Goal: Task Accomplishment & Management: Use online tool/utility

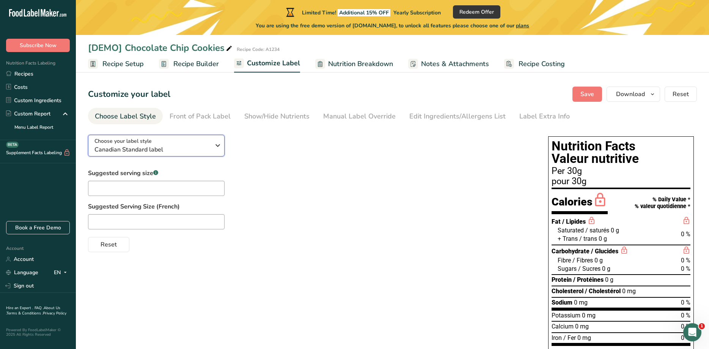
click at [176, 145] on div "Choose your label style Canadian Standard label" at bounding box center [153, 145] width 116 height 17
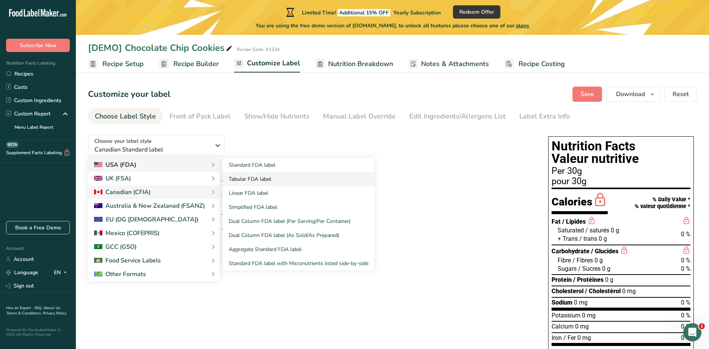
click at [241, 166] on link "Standard FDA label" at bounding box center [299, 165] width 152 height 14
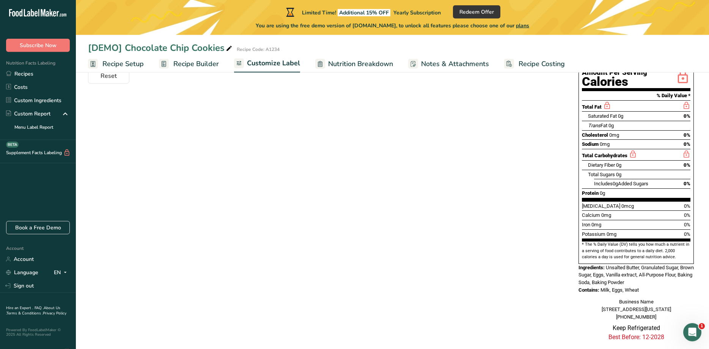
scroll to position [147, 0]
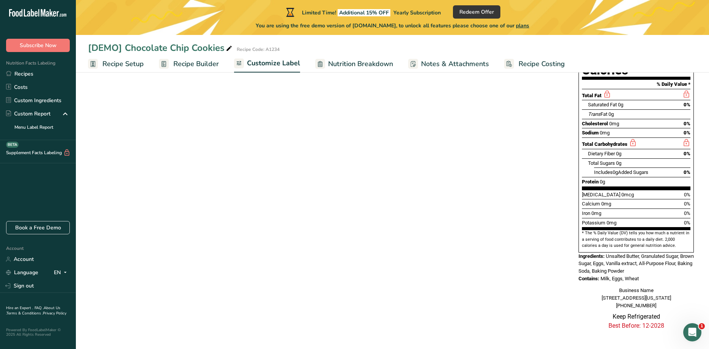
drag, startPoint x: 659, startPoint y: 229, endPoint x: 575, endPoint y: 216, distance: 84.9
click at [576, 216] on div "Nutrition Facts About 1 Serving Per Container Serving Size 30g Amount Per Servi…" at bounding box center [636, 161] width 121 height 348
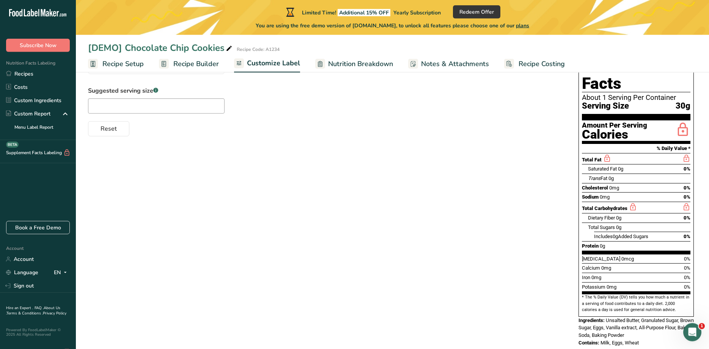
scroll to position [108, 0]
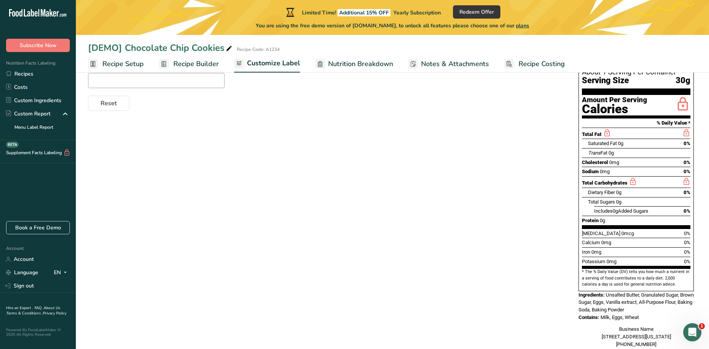
click at [512, 213] on div "Choose your label style Standard FDA label USA (FDA) Standard FDA label Tabular…" at bounding box center [392, 199] width 609 height 357
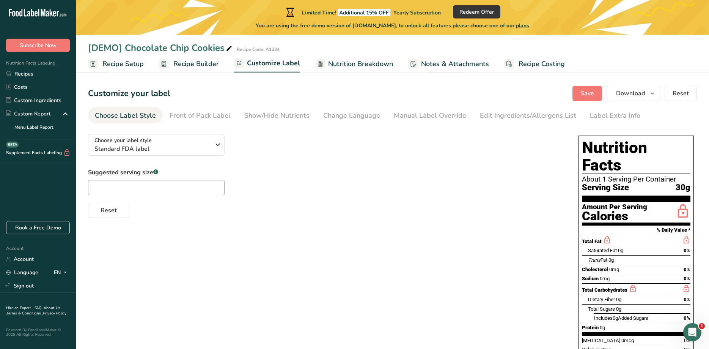
scroll to position [0, 0]
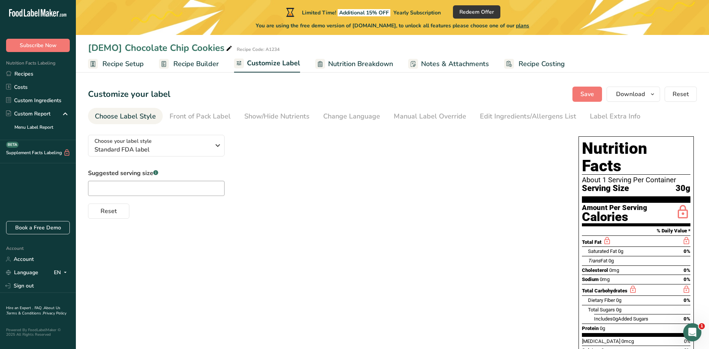
click at [634, 108] on ul "Choose Label Style Front of Pack Label Show/Hide Nutrients Change Language Manu…" at bounding box center [392, 116] width 609 height 16
drag, startPoint x: 583, startPoint y: 157, endPoint x: 691, endPoint y: 163, distance: 108.7
click at [691, 163] on div "Nutrition Facts About 1 Serving Per Container Serving Size 30g Amount Per Servi…" at bounding box center [636, 267] width 115 height 263
click at [422, 252] on div "Choose your label style Standard FDA label USA (FDA) Standard FDA label Tabular…" at bounding box center [392, 307] width 609 height 357
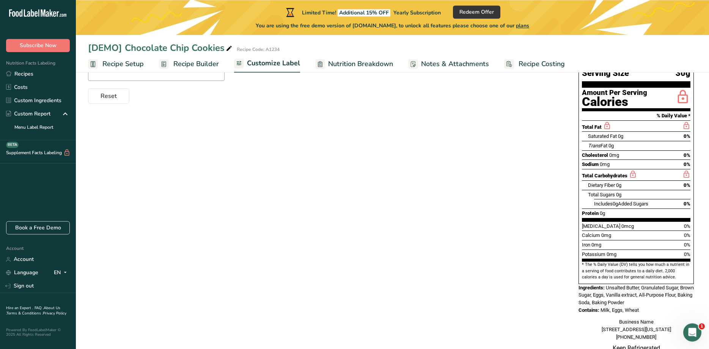
scroll to position [69, 0]
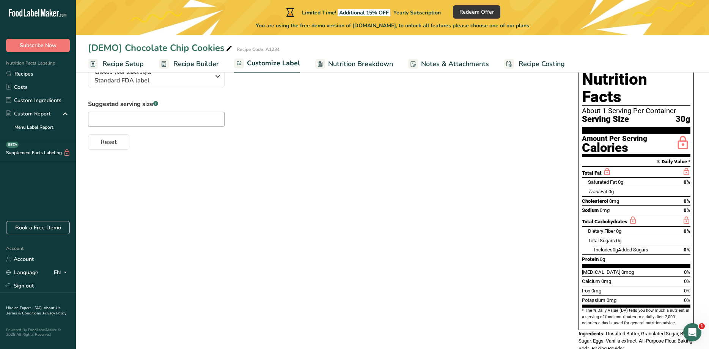
click at [188, 63] on span "Recipe Builder" at bounding box center [196, 64] width 46 height 10
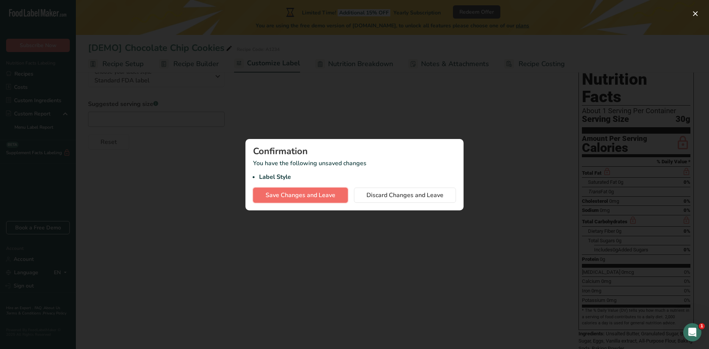
click at [309, 196] on span "Save Changes and Leave" at bounding box center [301, 195] width 70 height 9
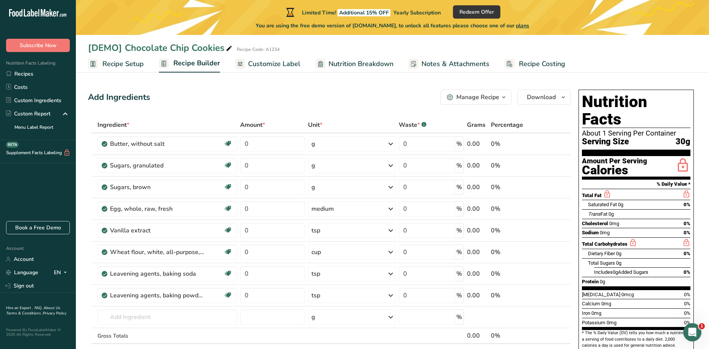
click at [279, 67] on span "Customize Label" at bounding box center [274, 64] width 52 height 10
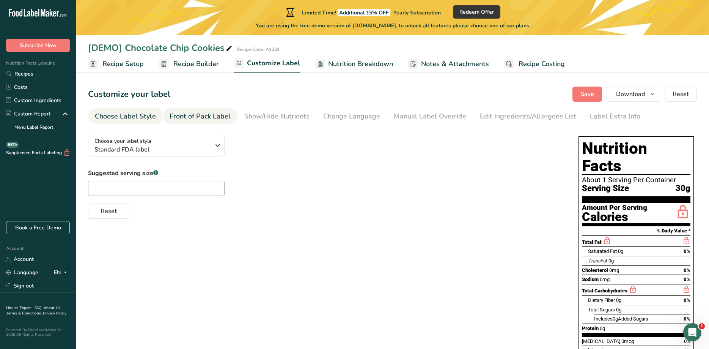
click at [197, 115] on div "Front of Pack Label" at bounding box center [200, 116] width 61 height 10
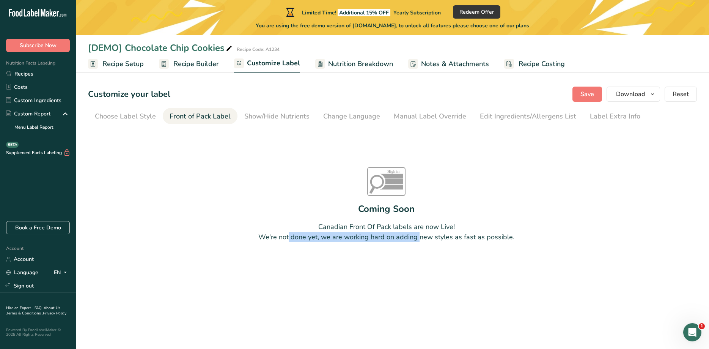
drag, startPoint x: 275, startPoint y: 238, endPoint x: 406, endPoint y: 260, distance: 133.2
click at [406, 260] on div "High in Sat fat Sugars Sodium Coming Soon Canadian Front Of Pack labels are now…" at bounding box center [386, 205] width 597 height 152
click at [125, 117] on div "Choose Label Style" at bounding box center [125, 116] width 61 height 10
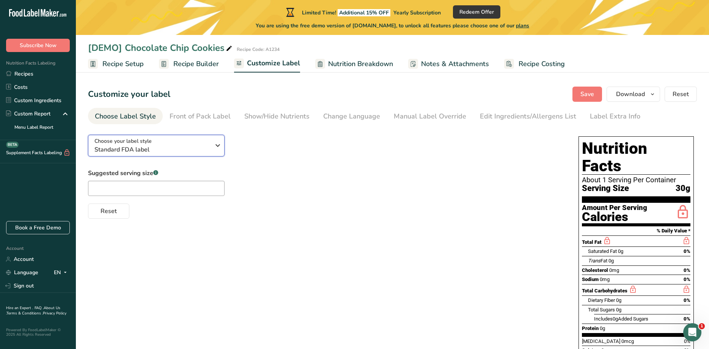
click at [143, 147] on span "Standard FDA label" at bounding box center [153, 149] width 116 height 9
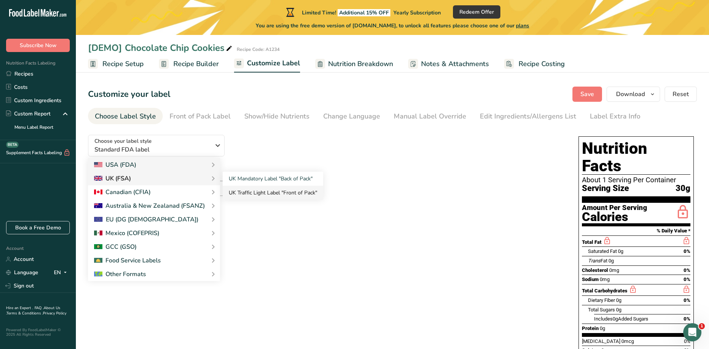
click at [292, 191] on link "UK Traffic Light Label "Front of Pack"" at bounding box center [273, 193] width 101 height 14
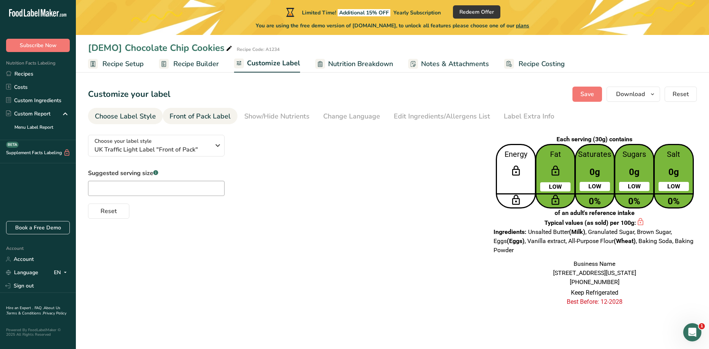
click at [213, 112] on div "Front of Pack Label" at bounding box center [200, 116] width 61 height 10
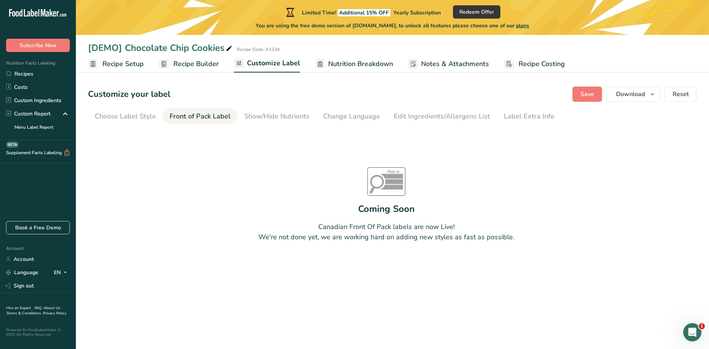
click at [372, 206] on div "Coming Soon" at bounding box center [386, 209] width 57 height 14
drag, startPoint x: 320, startPoint y: 228, endPoint x: 521, endPoint y: 237, distance: 201.4
click at [521, 237] on div "High in Sat fat Sugars Sodium Coming Soon Canadian Front Of Pack labels are now…" at bounding box center [386, 205] width 597 height 152
click at [118, 121] on div "Choose Label Style" at bounding box center [125, 116] width 61 height 10
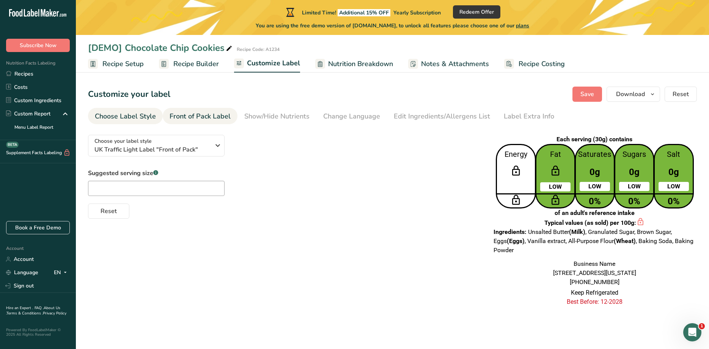
click at [190, 118] on div "Front of Pack Label" at bounding box center [200, 116] width 61 height 10
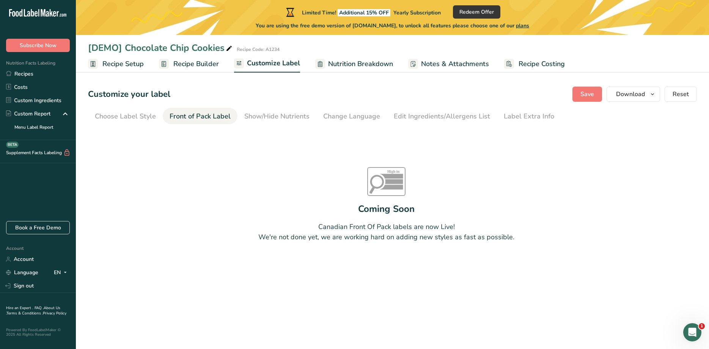
click at [269, 174] on div "High in Sat fat Sugars Sodium Coming Soon Canadian Front Of Pack labels are now…" at bounding box center [386, 205] width 597 height 152
drag, startPoint x: 133, startPoint y: 115, endPoint x: 159, endPoint y: 117, distance: 26.6
click at [133, 115] on div "Choose Label Style" at bounding box center [125, 116] width 61 height 10
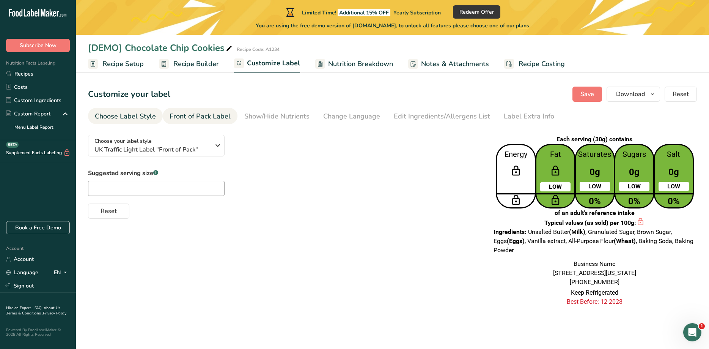
click at [208, 117] on div "Front of Pack Label" at bounding box center [200, 116] width 61 height 10
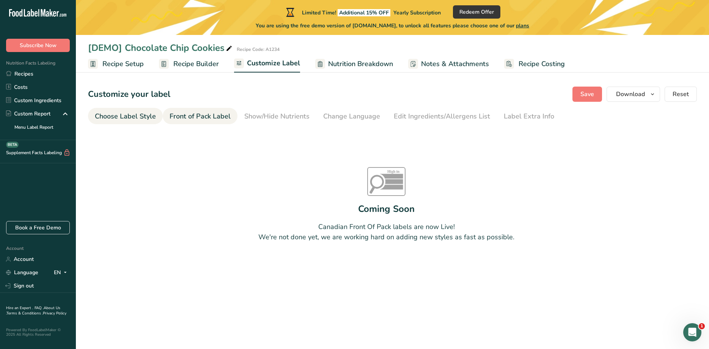
click at [115, 115] on div "Choose Label Style" at bounding box center [125, 116] width 61 height 10
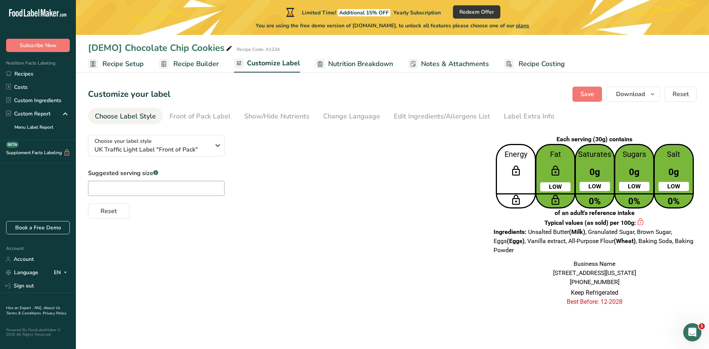
click at [282, 95] on div "Customize your label Save Download Choose what to show on your downloaded label…" at bounding box center [392, 94] width 609 height 15
click at [249, 89] on div "Customize your label Save Download Choose what to show on your downloaded label…" at bounding box center [392, 94] width 609 height 15
click at [278, 93] on div "Customize your label Save Download Choose what to show on your downloaded label…" at bounding box center [392, 94] width 609 height 15
click at [273, 96] on div "Customize your label Save Download Choose what to show on your downloaded label…" at bounding box center [392, 94] width 609 height 15
click at [214, 116] on div "Front of Pack Label" at bounding box center [200, 116] width 61 height 10
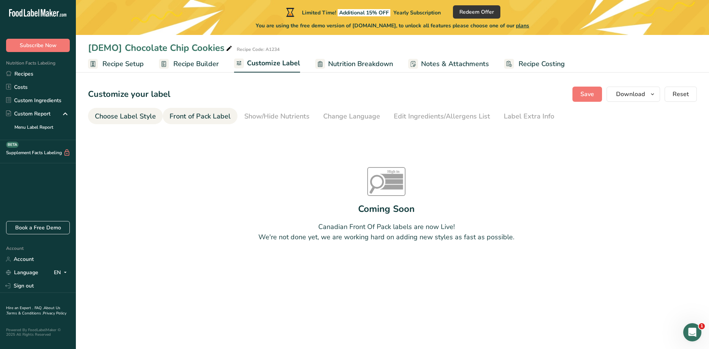
click at [121, 118] on div "Choose Label Style" at bounding box center [125, 116] width 61 height 10
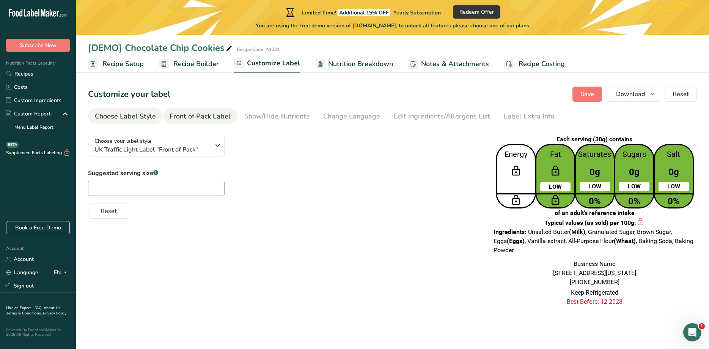
click at [182, 119] on div "Front of Pack Label" at bounding box center [200, 116] width 61 height 10
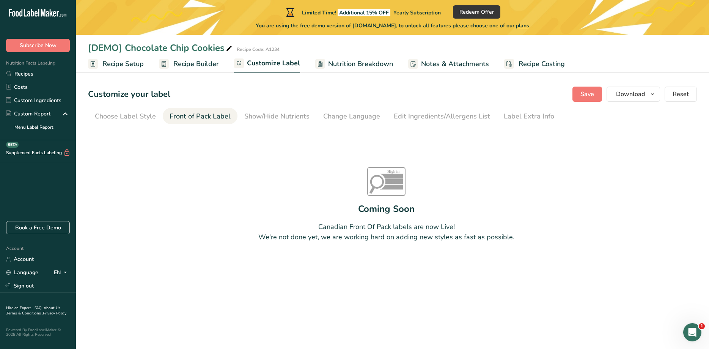
click at [205, 96] on div "Customize your label Save Download Choose what to show on your downloaded label…" at bounding box center [392, 94] width 609 height 15
click at [144, 117] on div "Choose Label Style" at bounding box center [125, 116] width 61 height 10
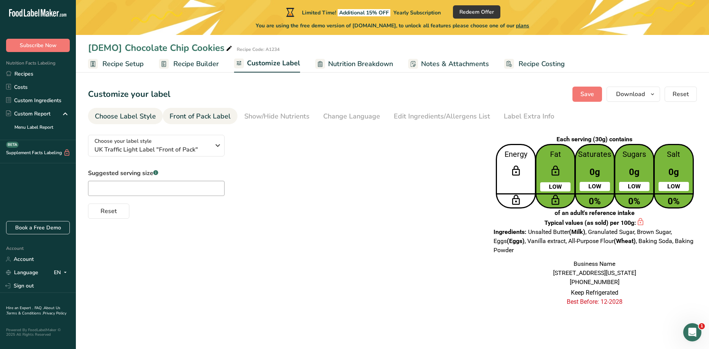
click at [208, 115] on div "Front of Pack Label" at bounding box center [200, 116] width 61 height 10
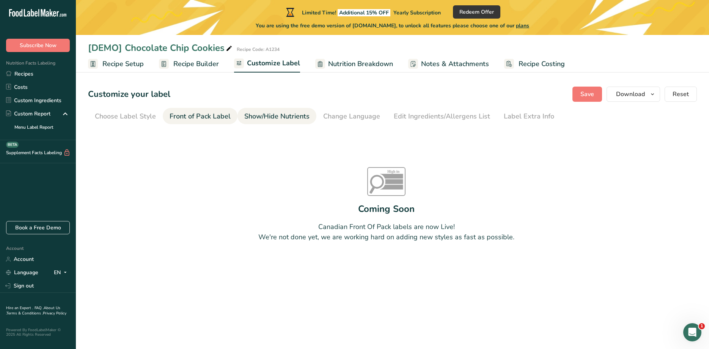
click at [265, 118] on div "Show/Hide Nutrients" at bounding box center [276, 116] width 65 height 10
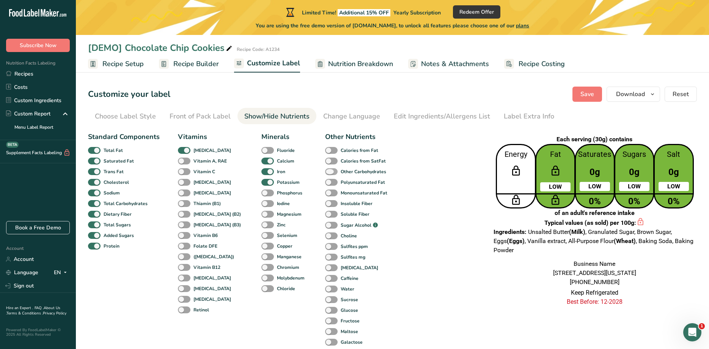
click at [342, 172] on b "Other Carbohydrates" at bounding box center [364, 171] width 46 height 7
click at [330, 172] on input "Other Carbohydrates" at bounding box center [327, 171] width 5 height 5
click at [342, 172] on b "Other Carbohydrates" at bounding box center [364, 171] width 46 height 7
click at [330, 172] on input "Other Carbohydrates" at bounding box center [327, 171] width 5 height 5
checkbox input "false"
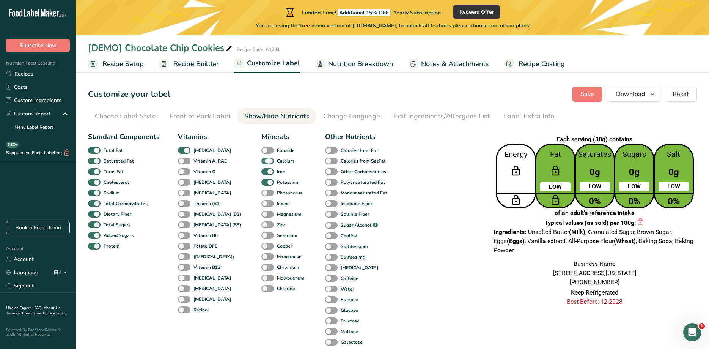
click at [262, 159] on span at bounding box center [268, 161] width 13 height 7
click at [262, 159] on input "Calcium" at bounding box center [264, 160] width 5 height 5
click at [262, 159] on span at bounding box center [268, 161] width 13 height 7
click at [262, 159] on input "Calcium" at bounding box center [264, 160] width 5 height 5
checkbox input "true"
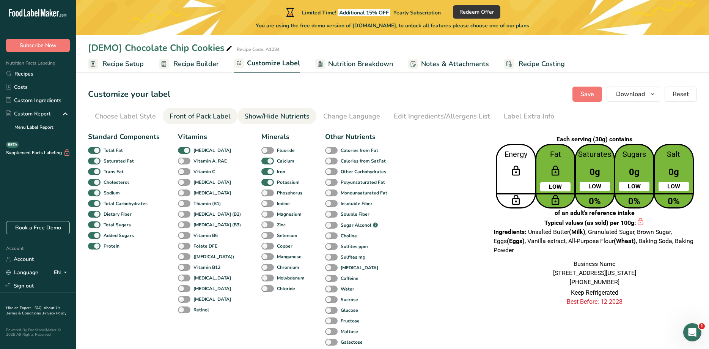
click at [206, 113] on div "Front of Pack Label" at bounding box center [200, 116] width 61 height 10
